Goal: Obtain resource: Download file/media

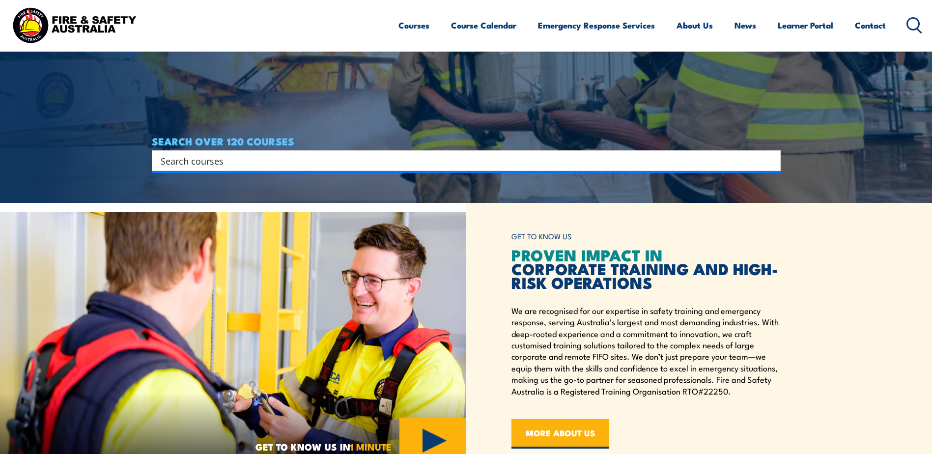
scroll to position [82, 0]
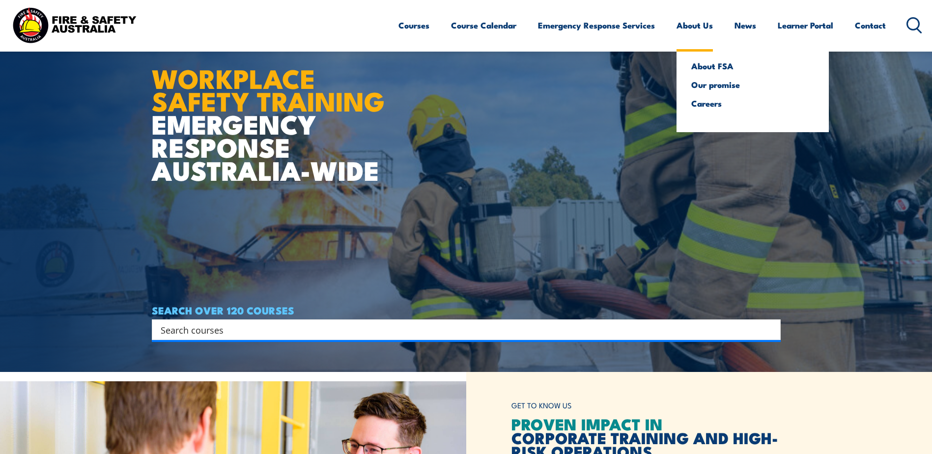
click at [686, 26] on link "About Us" at bounding box center [695, 25] width 36 height 26
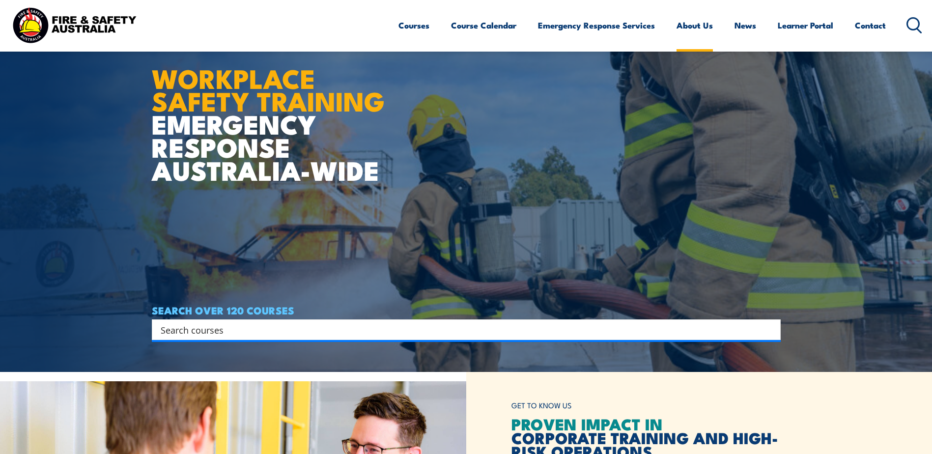
click at [686, 26] on link "About Us" at bounding box center [695, 25] width 36 height 26
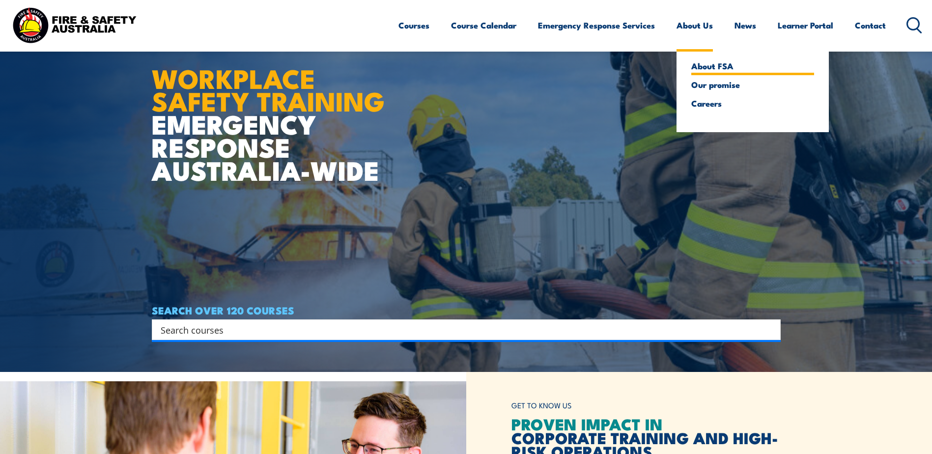
click at [694, 66] on link "About FSA" at bounding box center [752, 65] width 123 height 9
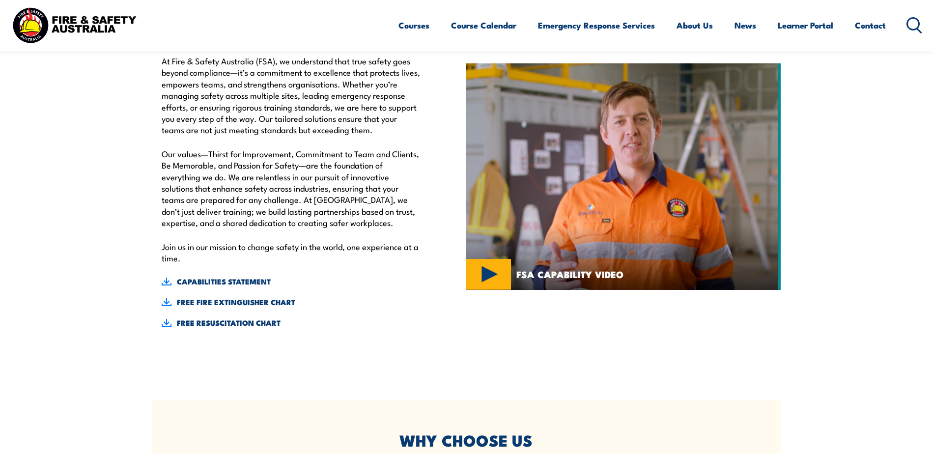
scroll to position [328, 0]
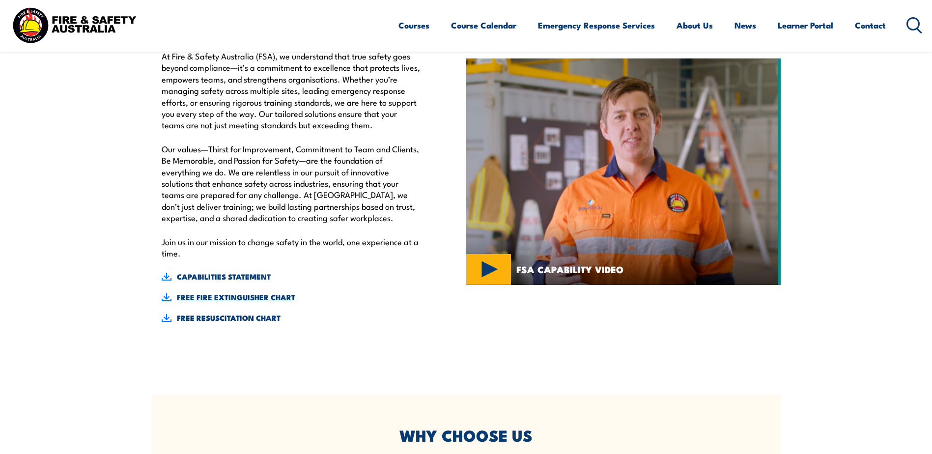
click at [255, 299] on link "FREE FIRE EXTINGUISHER CHART" at bounding box center [291, 297] width 259 height 11
